Goal: Find contact information: Find contact information

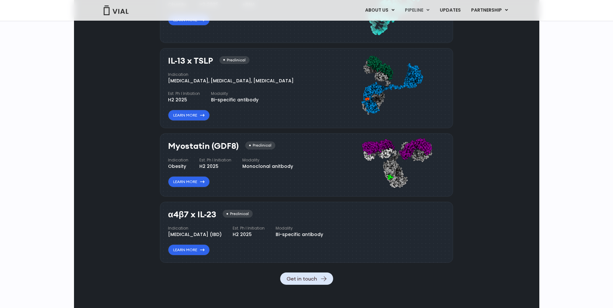
scroll to position [602, 0]
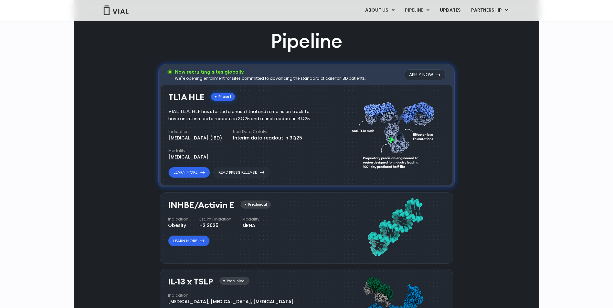
scroll to position [408, 0]
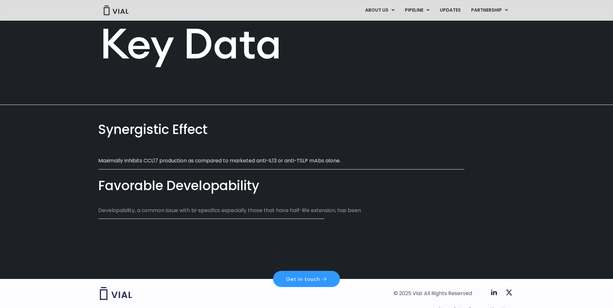
scroll to position [275, 0]
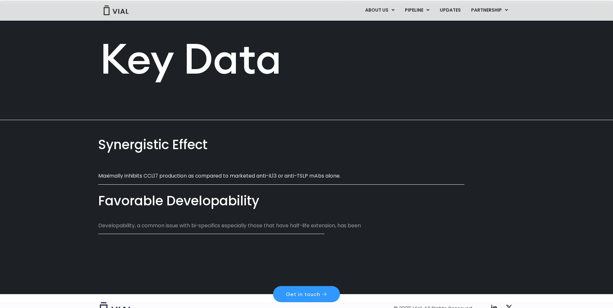
click at [177, 176] on p "Maximally inhibits CCL17 production as compared to marketed anti-IL13 or anti-T…" at bounding box center [233, 175] width 271 height 7
click at [211, 177] on p "Maximally inhibits CCL17 production as compared to marketed anti-IL13 or anti-T…" at bounding box center [233, 175] width 271 height 7
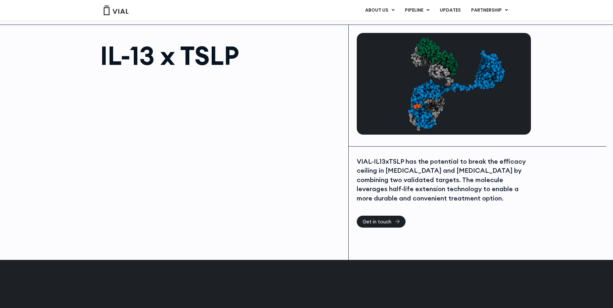
scroll to position [0, 0]
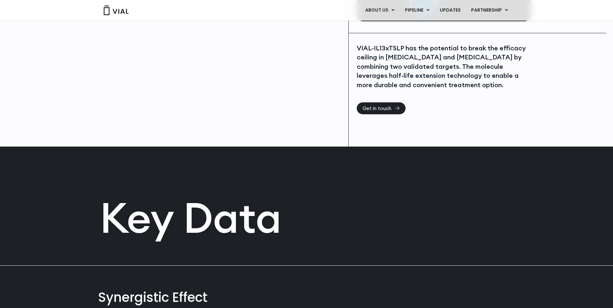
click at [201, 228] on h2 "Key Data" at bounding box center [307, 217] width 414 height 42
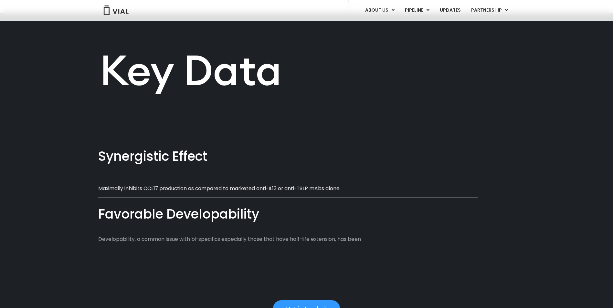
scroll to position [278, 0]
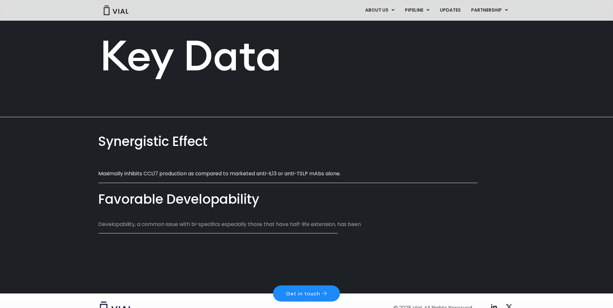
click at [307, 291] on span "Get in touch" at bounding box center [303, 293] width 34 height 5
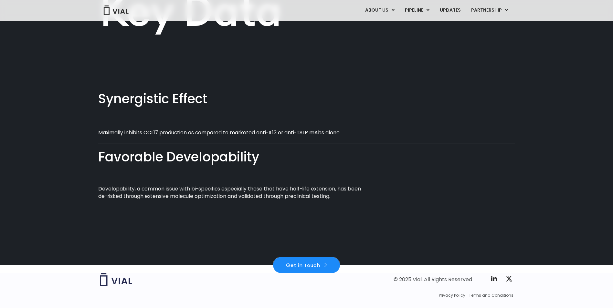
scroll to position [329, 0]
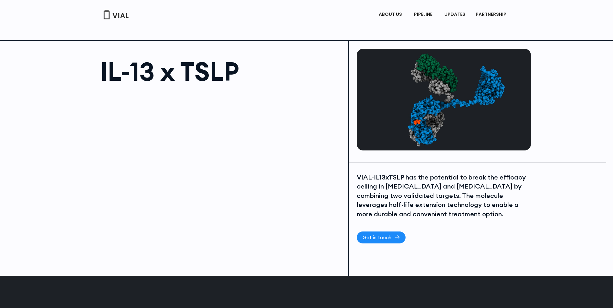
click at [385, 236] on span "Get in touch" at bounding box center [376, 237] width 29 height 5
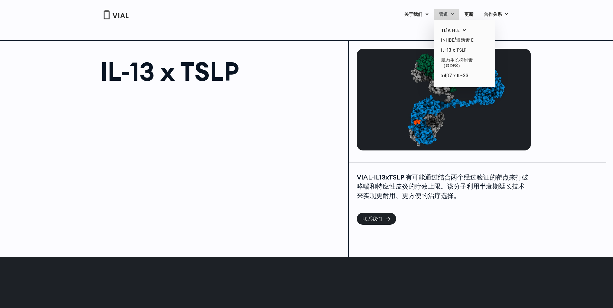
click at [449, 15] on link "管道" at bounding box center [446, 14] width 25 height 11
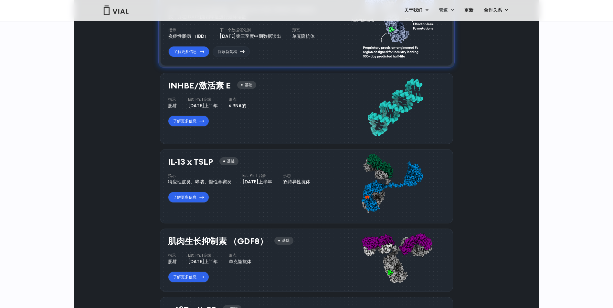
scroll to position [472, 0]
